Goal: Transaction & Acquisition: Purchase product/service

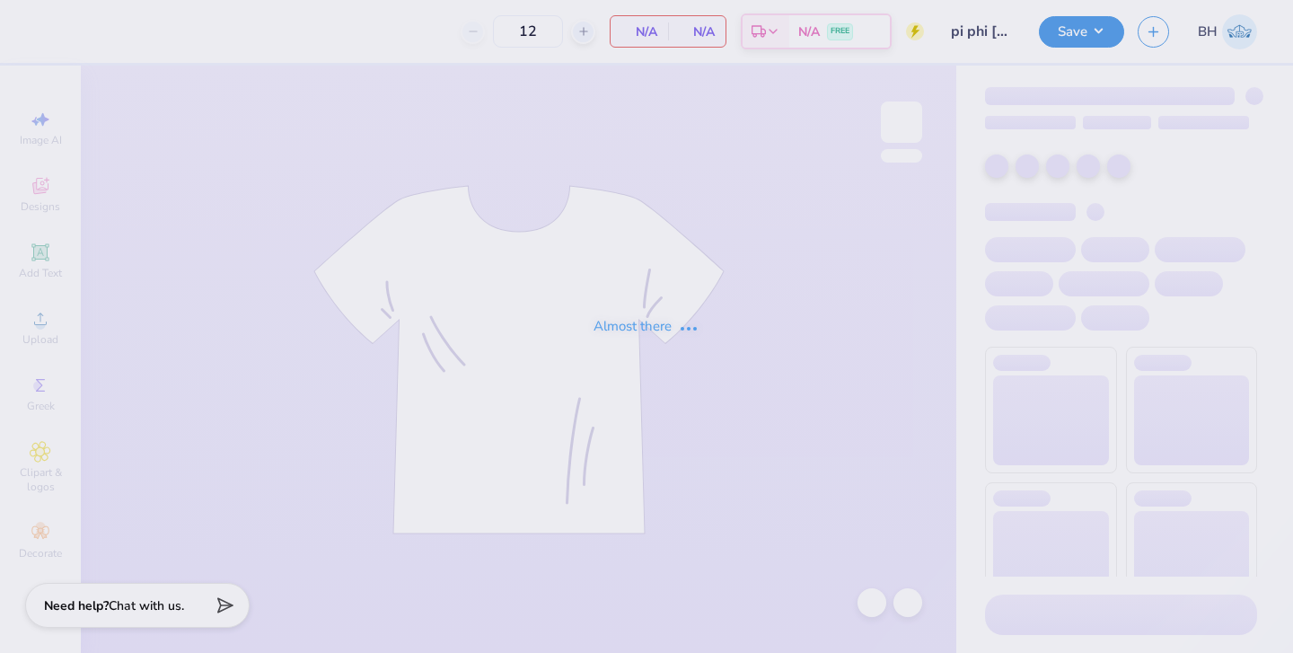
type input "24"
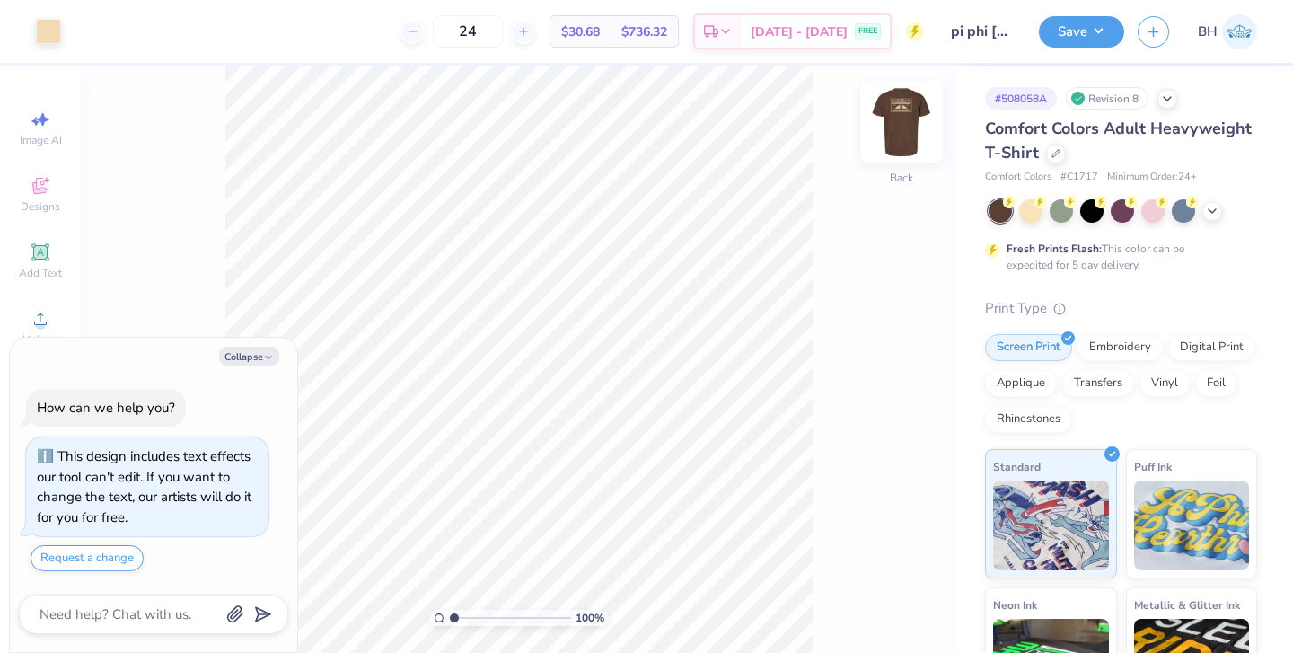
click at [904, 130] on img at bounding box center [902, 122] width 72 height 72
type textarea "x"
click at [668, 4] on div "24 $30.68 Per Item $736.32 Total Est. Delivery [DATE] - [DATE] FREE" at bounding box center [499, 31] width 849 height 63
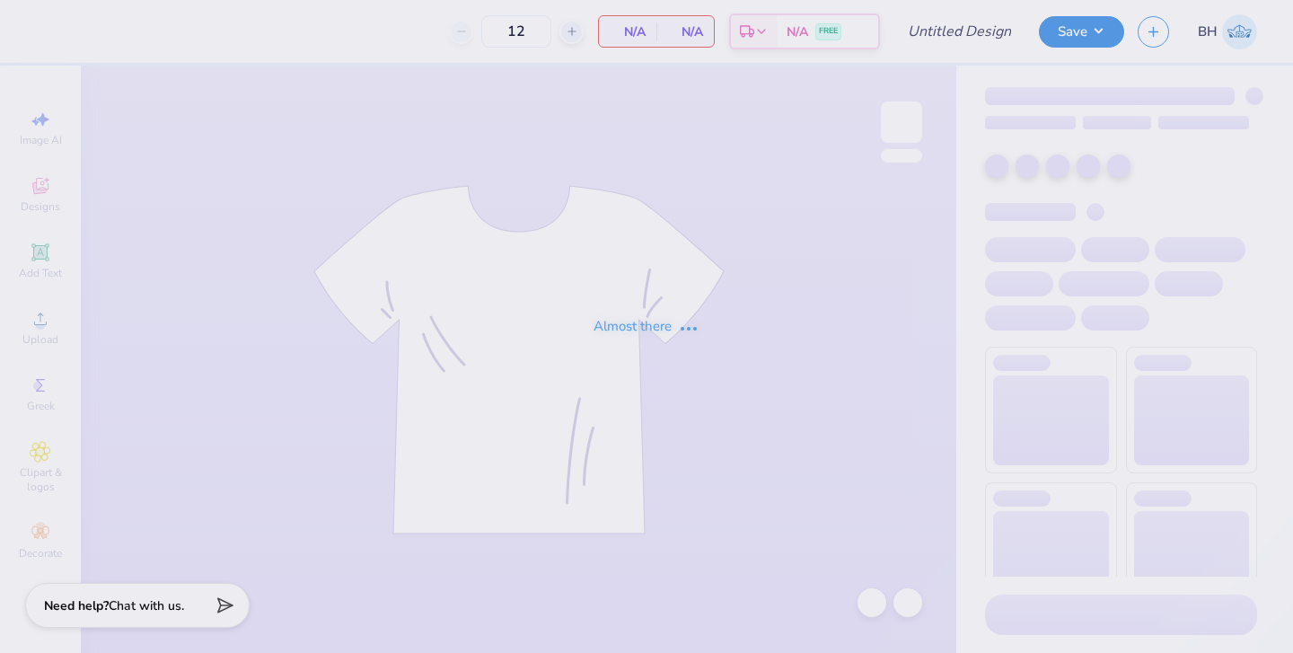
type input "pi phi baby tee philo"
type input "24"
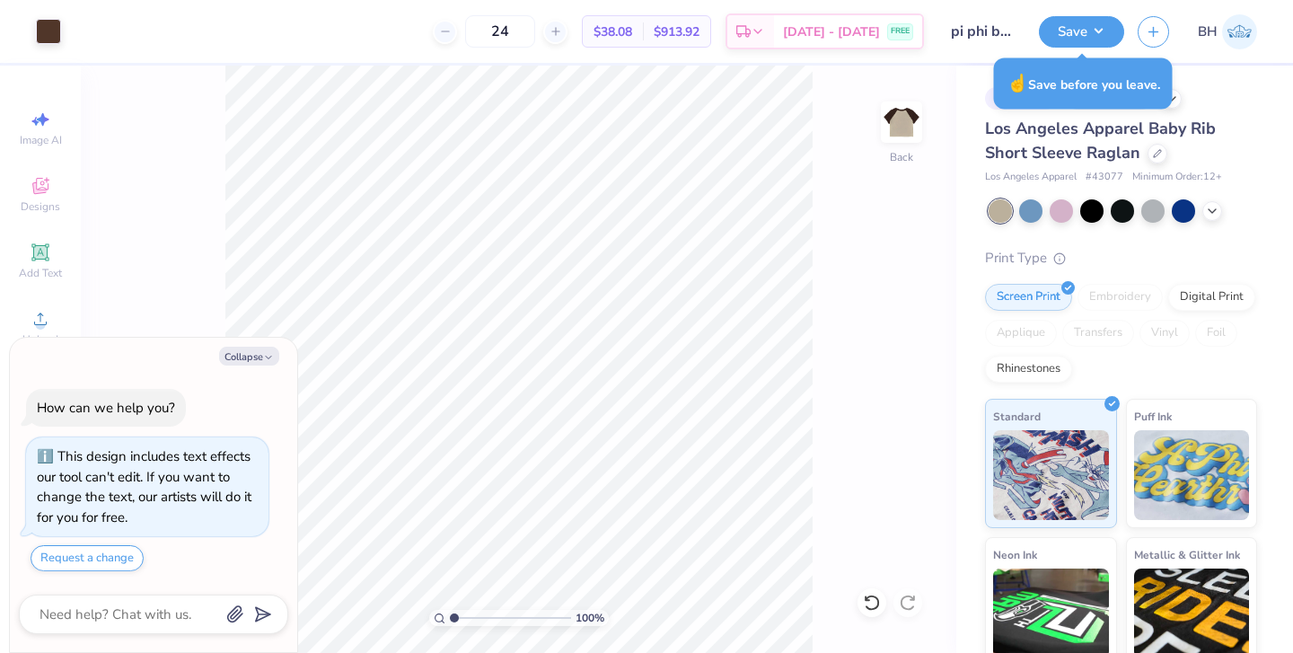
type textarea "x"
